Goal: Task Accomplishment & Management: Use online tool/utility

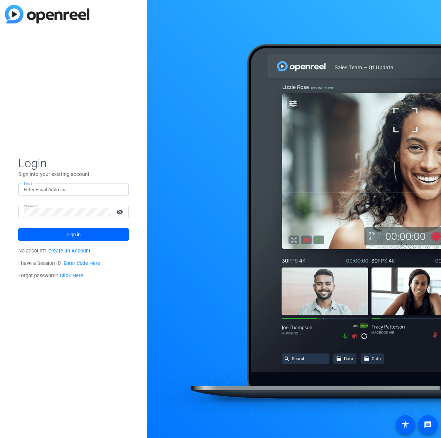
click at [49, 186] on input "Email" at bounding box center [73, 190] width 99 height 8
click at [41, 192] on input "Email" at bounding box center [73, 190] width 99 height 8
click at [40, 191] on input "Email" at bounding box center [73, 190] width 99 height 8
type input "[PERSON_NAME][EMAIL_ADDRESS][PERSON_NAME][DOMAIN_NAME]"
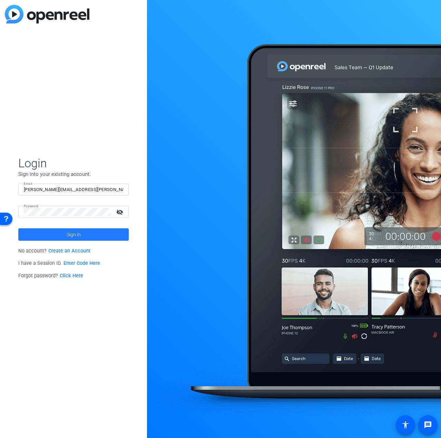
click at [66, 231] on span at bounding box center [73, 234] width 110 height 17
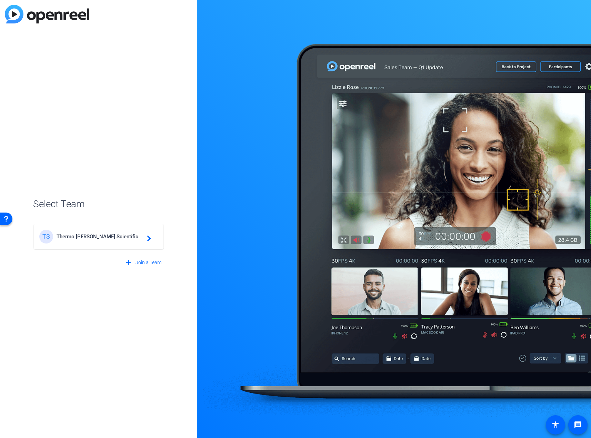
click at [78, 242] on div "TS Thermo [PERSON_NAME] Scientific navigate_next" at bounding box center [98, 237] width 119 height 14
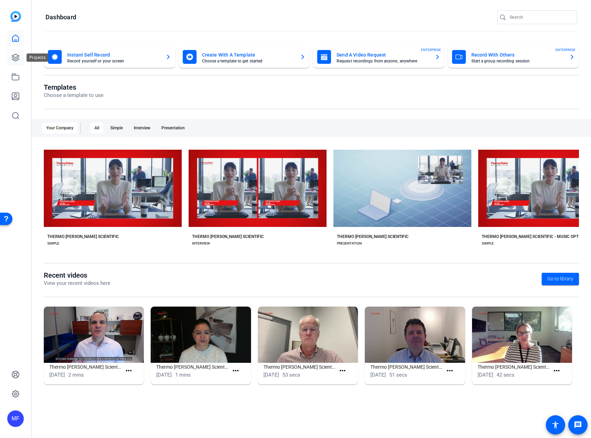
click at [19, 53] on icon at bounding box center [15, 57] width 8 height 8
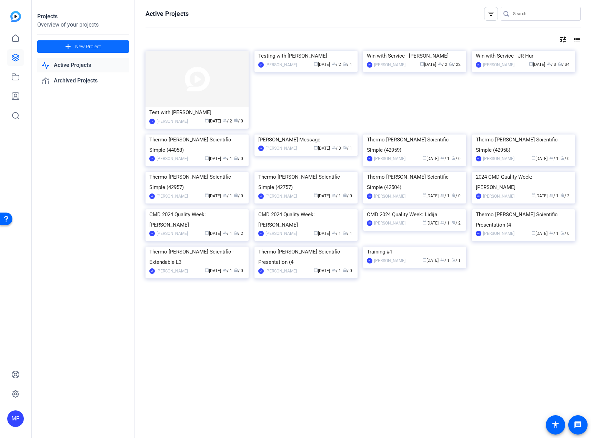
click at [73, 43] on span at bounding box center [83, 46] width 92 height 17
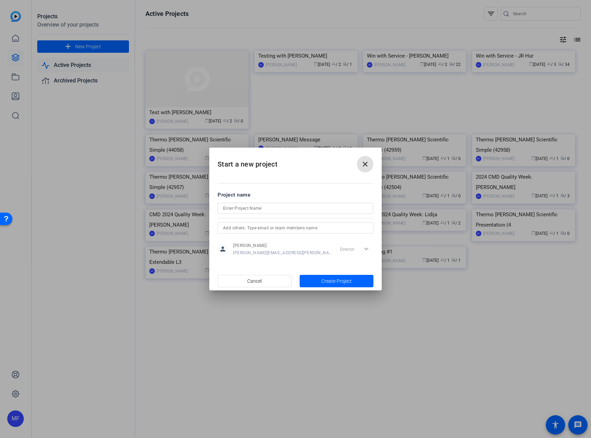
click at [247, 204] on input at bounding box center [295, 208] width 145 height 8
type input "Win with Service - [PERSON_NAME]"
click at [302, 228] on input "text" at bounding box center [295, 228] width 145 height 8
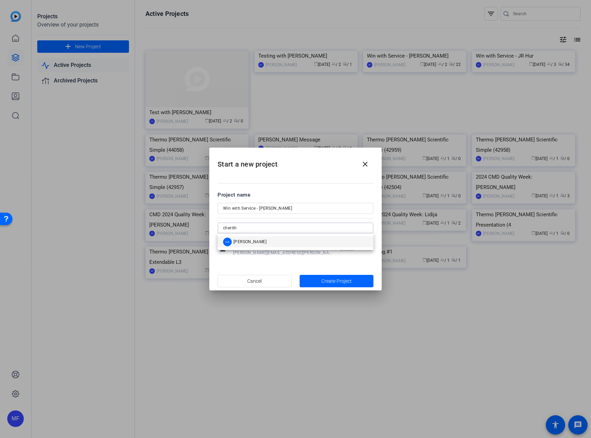
type input "cherith"
click at [297, 242] on mat-option "CA [PERSON_NAME]" at bounding box center [296, 241] width 156 height 11
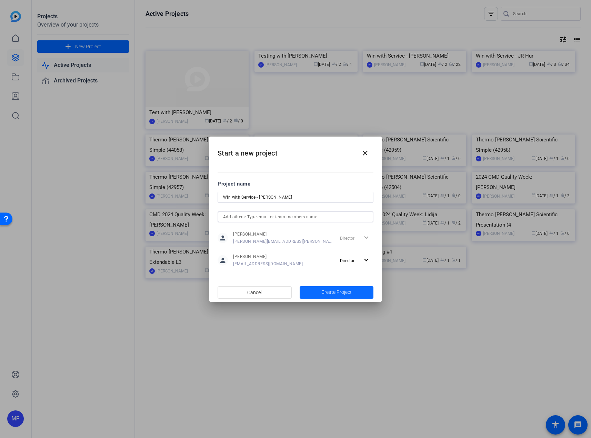
click at [343, 288] on span "button" at bounding box center [337, 292] width 74 height 17
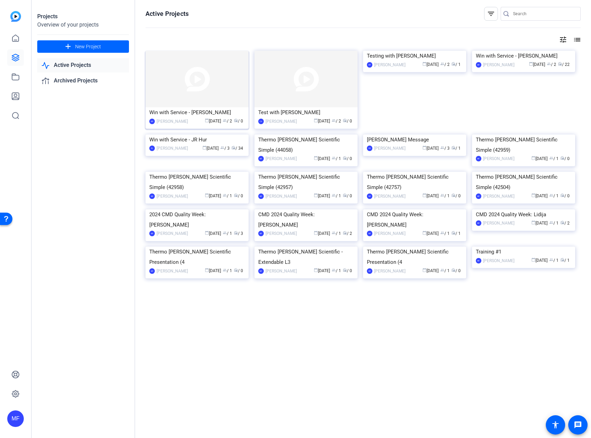
click at [185, 88] on img at bounding box center [197, 79] width 103 height 57
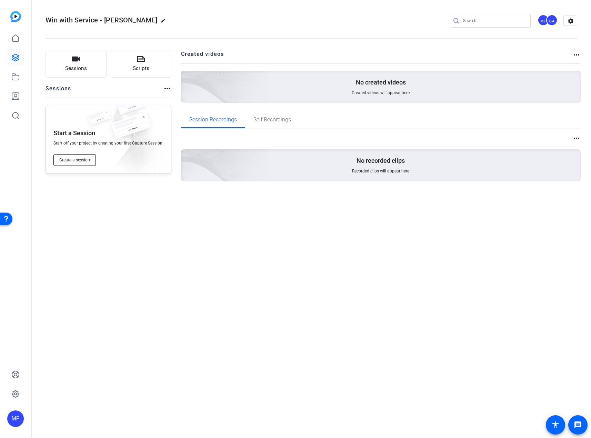
click at [81, 161] on span "Create a session" at bounding box center [74, 160] width 31 height 6
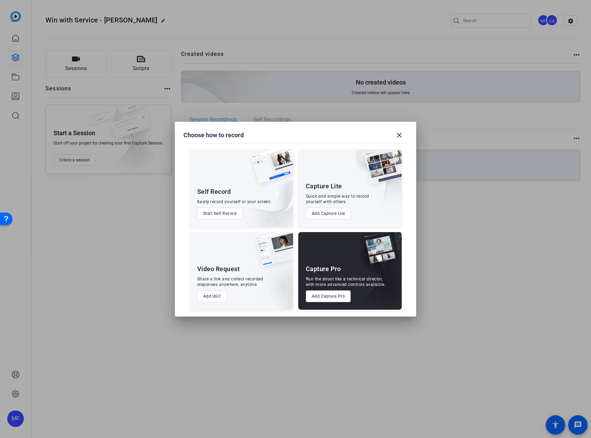
click at [333, 299] on button "Add Capture Pro" at bounding box center [328, 296] width 45 height 12
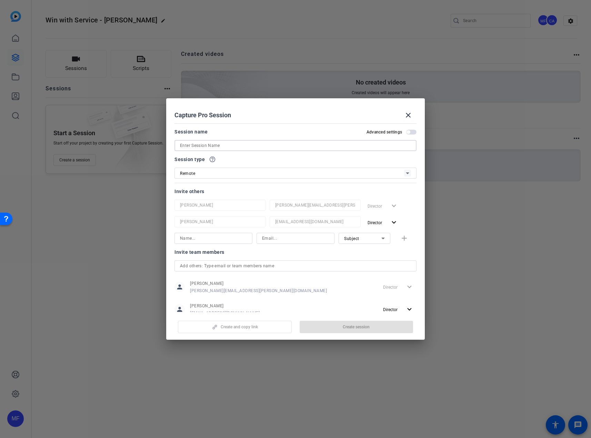
click at [193, 146] on input at bounding box center [295, 145] width 231 height 8
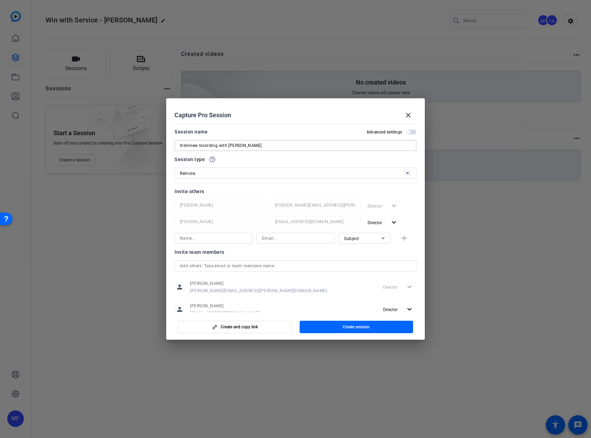
type input "Interview recording with [PERSON_NAME]"
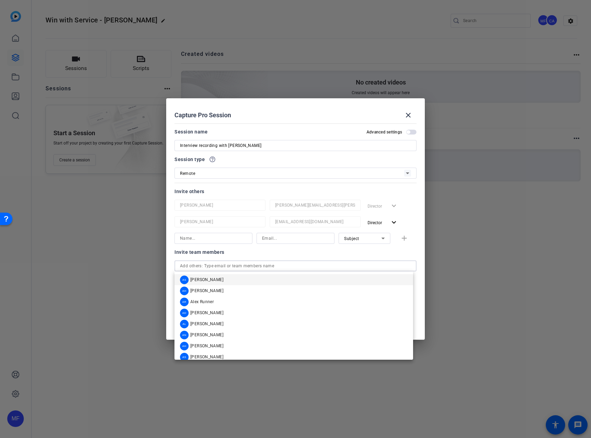
click at [206, 266] on input "text" at bounding box center [295, 266] width 231 height 8
click at [270, 263] on input "text" at bounding box center [295, 266] width 231 height 8
click at [290, 248] on div at bounding box center [296, 248] width 78 height 8
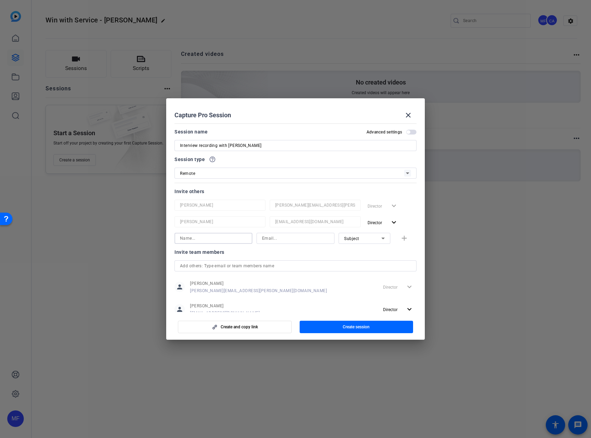
click at [223, 239] on input at bounding box center [213, 238] width 67 height 8
type input "[PERSON_NAME]"
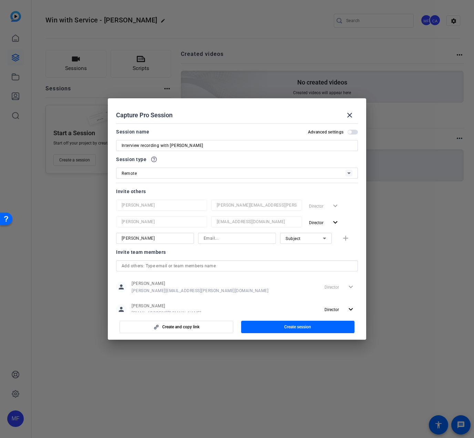
click at [233, 242] on input at bounding box center [237, 238] width 67 height 8
paste input "[EMAIL_ADDRESS][DOMAIN_NAME]"
type input "[EMAIL_ADDRESS][DOMAIN_NAME]"
click at [256, 251] on div "Invite team members" at bounding box center [237, 252] width 242 height 8
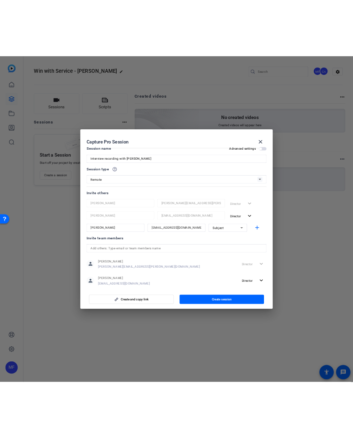
scroll to position [20, 0]
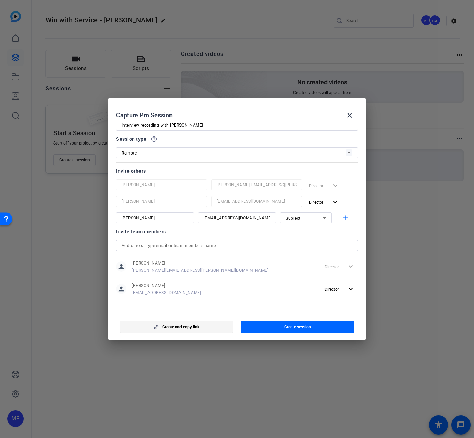
click at [204, 328] on span "button" at bounding box center [176, 327] width 113 height 17
